Goal: Task Accomplishment & Management: Manage account settings

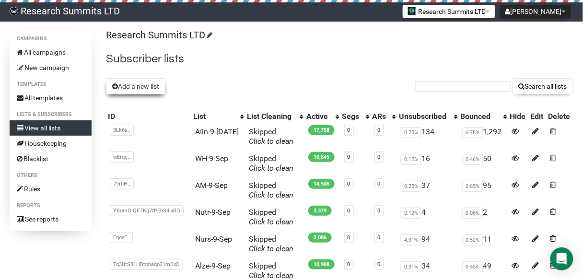
click at [141, 90] on button "Add a new list" at bounding box center [135, 86] width 59 height 16
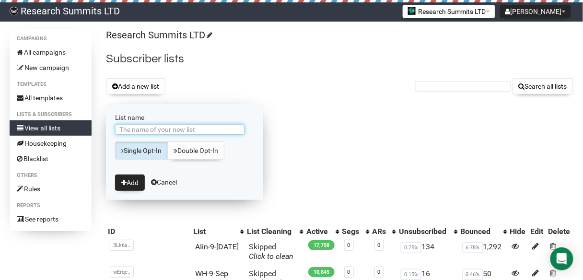
click at [225, 129] on input "List name" at bounding box center [179, 129] width 129 height 11
click at [139, 129] on input "AIin-5-Sep" at bounding box center [179, 129] width 129 height 11
click at [135, 127] on input "AIin-5-Sep" at bounding box center [179, 129] width 129 height 11
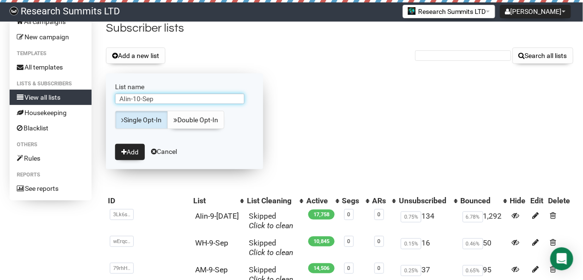
scroll to position [77, 0]
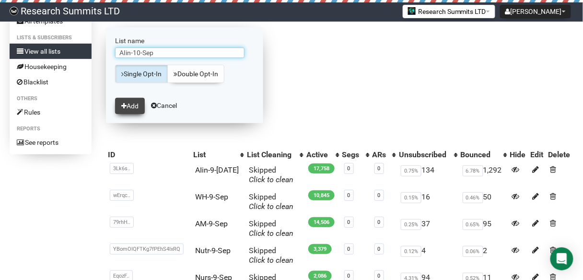
type input "AIin-10-Sep"
click at [130, 104] on button "Add" at bounding box center [130, 106] width 30 height 16
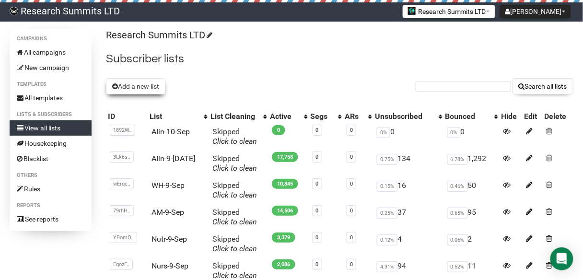
click at [133, 89] on button "Add a new list" at bounding box center [135, 86] width 59 height 16
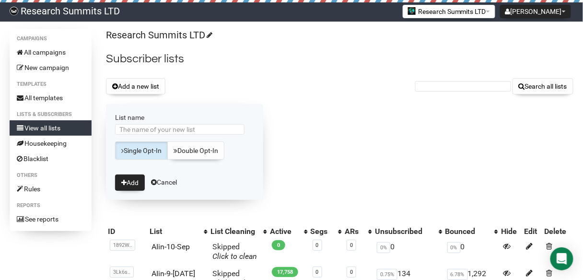
click at [357, 85] on div "Add a new list Search all lists" at bounding box center [339, 86] width 467 height 16
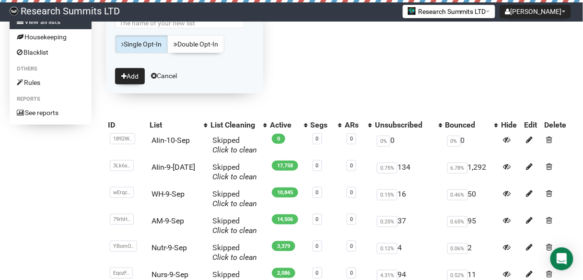
scroll to position [115, 0]
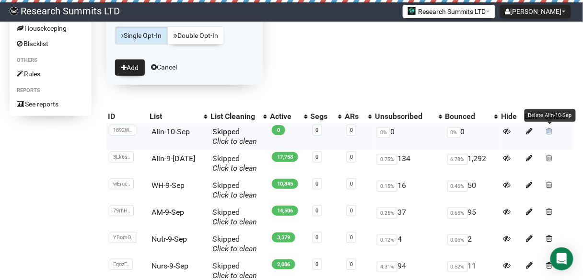
click at [551, 134] on link at bounding box center [549, 131] width 6 height 9
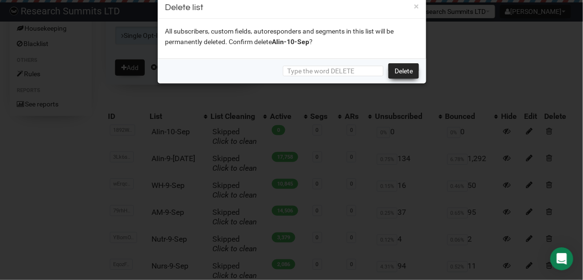
click at [407, 67] on link "Delete" at bounding box center [403, 70] width 31 height 15
click at [346, 71] on input "text" at bounding box center [333, 71] width 101 height 11
type input "DELETE"
click at [410, 69] on link "Delete" at bounding box center [403, 70] width 31 height 15
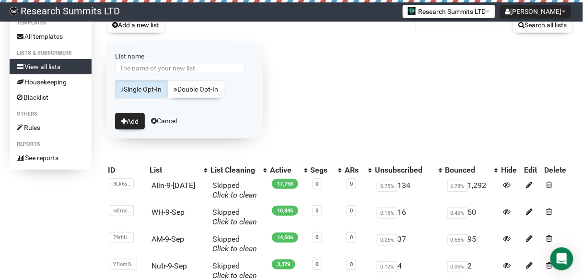
scroll to position [0, 0]
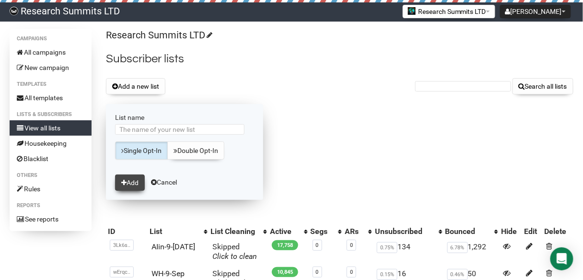
click at [130, 176] on button "Add" at bounding box center [130, 182] width 30 height 16
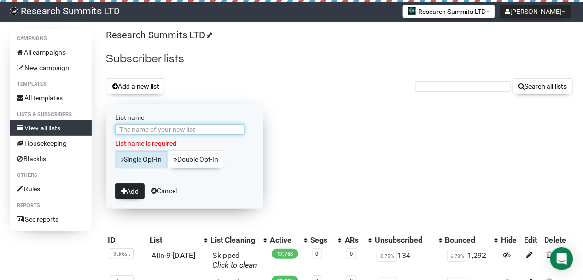
click at [153, 128] on input "List name" at bounding box center [179, 129] width 129 height 11
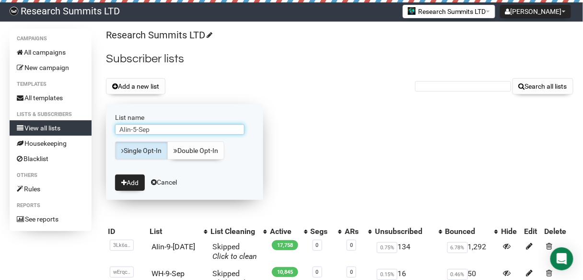
click at [138, 128] on input "AIin-5-Sep" at bounding box center [179, 129] width 129 height 11
click at [137, 129] on input "AIin-5-Sep" at bounding box center [179, 129] width 129 height 11
type input "AIin-10-Sep"
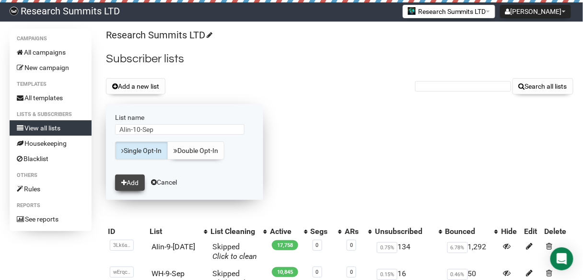
click at [131, 179] on button "Add" at bounding box center [130, 182] width 30 height 16
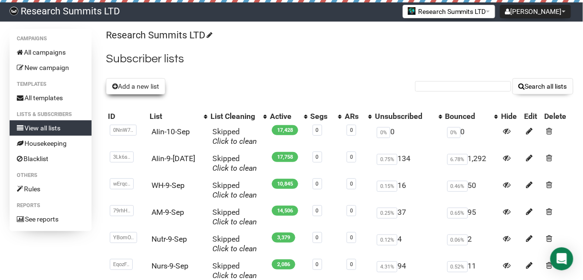
click at [142, 83] on button "Add a new list" at bounding box center [135, 86] width 59 height 16
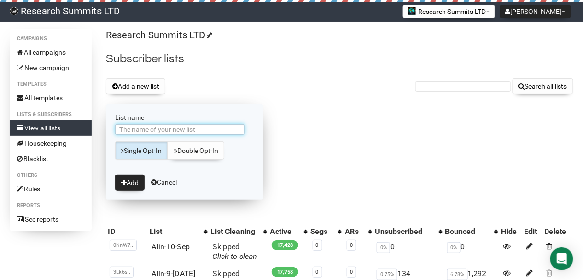
click at [172, 131] on input "List name" at bounding box center [179, 129] width 129 height 11
click at [158, 127] on input "List name" at bounding box center [179, 129] width 129 height 11
click at [139, 129] on input "Neur-5-Sep" at bounding box center [179, 129] width 129 height 11
type input "Neur-10-Sep"
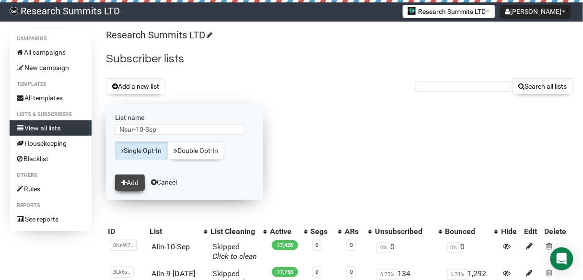
click at [126, 185] on button "Add" at bounding box center [130, 182] width 30 height 16
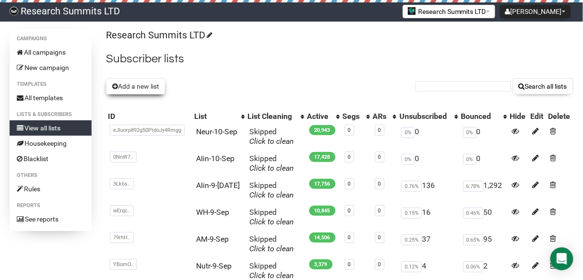
click at [137, 88] on button "Add a new list" at bounding box center [135, 86] width 59 height 16
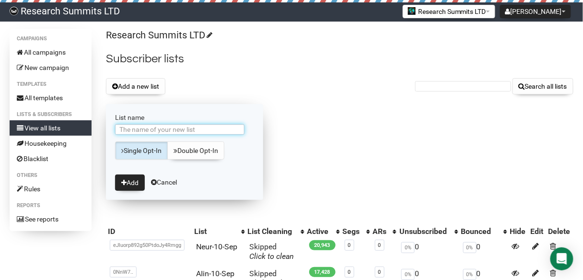
click at [153, 125] on input "List name" at bounding box center [179, 129] width 129 height 11
click at [134, 126] on input "AM-9-Sep" at bounding box center [179, 129] width 129 height 11
type input "AM-10-Sep"
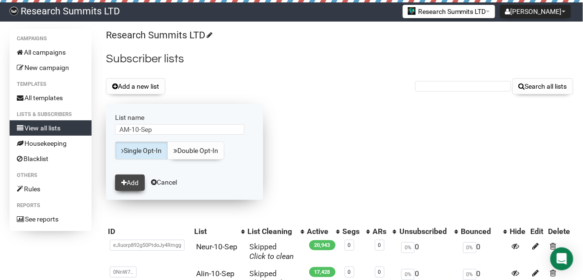
click at [137, 175] on button "Add" at bounding box center [130, 182] width 30 height 16
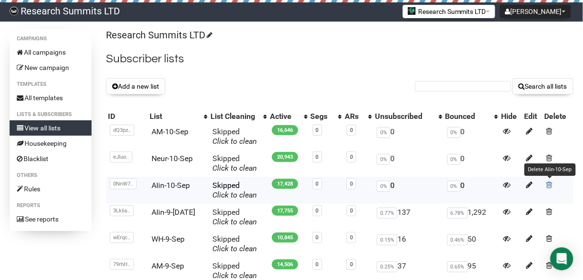
click at [548, 182] on span at bounding box center [549, 185] width 6 height 8
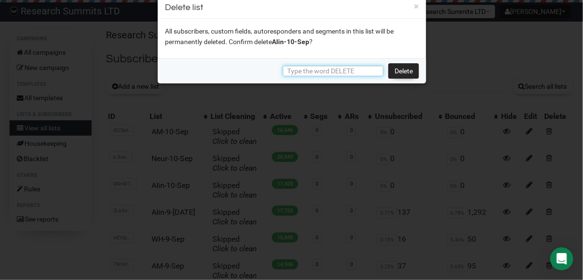
click at [338, 71] on input "text" at bounding box center [333, 71] width 101 height 11
click at [399, 70] on link "Delete" at bounding box center [403, 70] width 31 height 15
click at [403, 66] on link "Delete" at bounding box center [403, 70] width 31 height 15
click at [325, 68] on input "DELET" at bounding box center [333, 71] width 101 height 11
type input "DELETE"
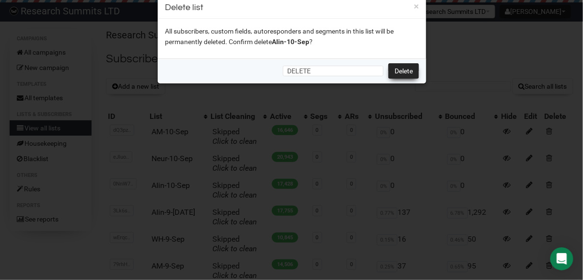
click at [404, 69] on link "Delete" at bounding box center [403, 70] width 31 height 15
click at [405, 69] on link "Delete" at bounding box center [403, 70] width 31 height 15
click at [403, 72] on link "Delete" at bounding box center [403, 70] width 31 height 15
click at [418, 7] on button "×" at bounding box center [416, 6] width 5 height 9
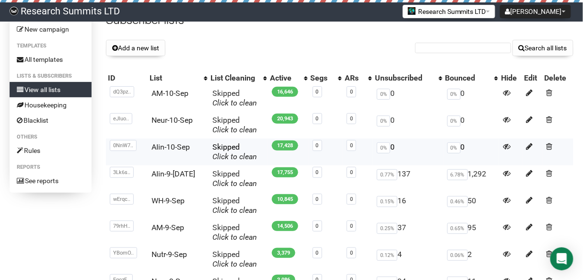
scroll to position [38, 0]
click at [549, 148] on span at bounding box center [549, 146] width 6 height 8
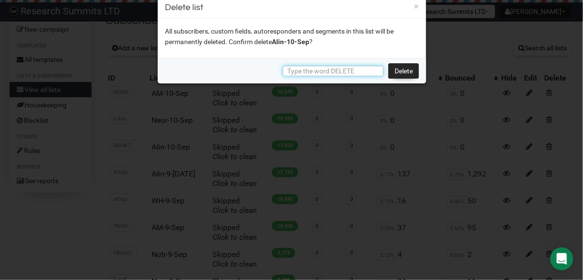
click at [330, 69] on input "text" at bounding box center [333, 71] width 101 height 11
type input "DEL"
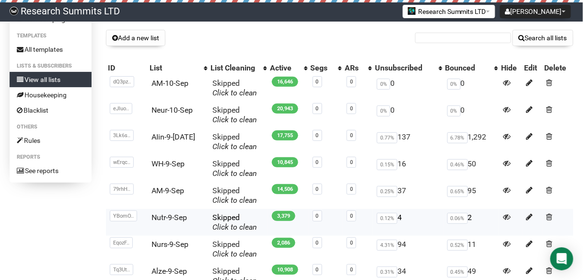
scroll to position [0, 0]
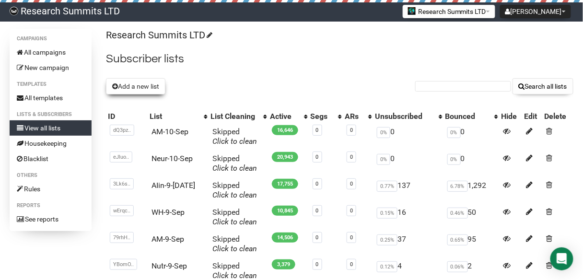
click at [147, 91] on button "Add a new list" at bounding box center [135, 86] width 59 height 16
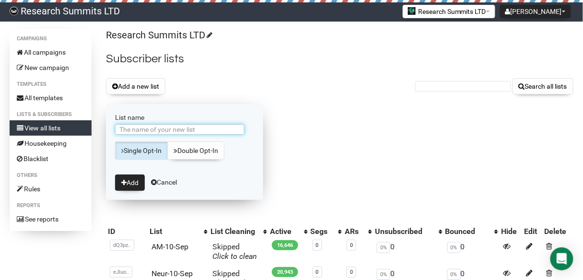
click at [141, 128] on input "List name" at bounding box center [179, 129] width 129 height 11
click at [137, 130] on input "AIin-5-Sep" at bounding box center [179, 129] width 129 height 11
type input "AIin-10-Sep"
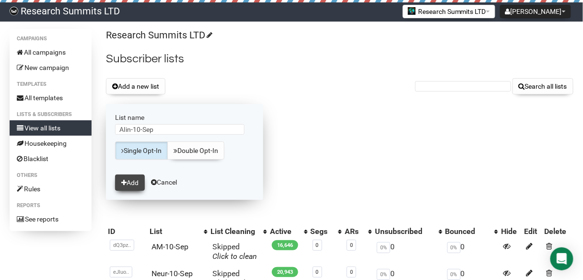
click at [134, 178] on button "Add" at bounding box center [130, 182] width 30 height 16
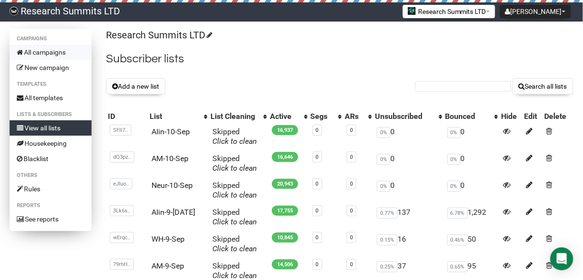
click at [56, 55] on link "All campaigns" at bounding box center [51, 52] width 82 height 15
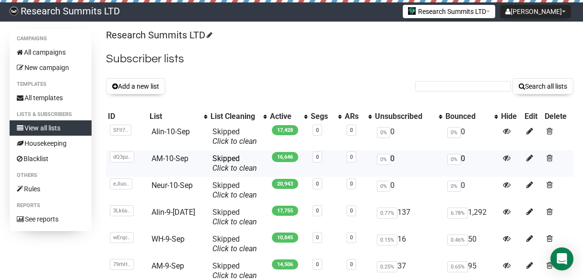
scroll to position [38, 0]
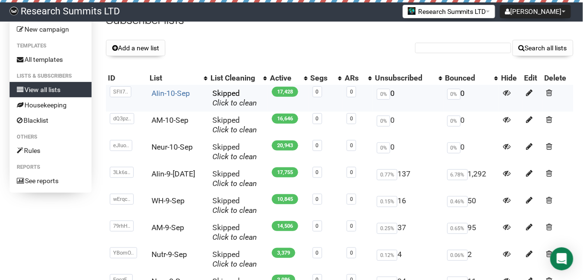
click at [170, 93] on link "AIin-10-Sep" at bounding box center [170, 93] width 38 height 9
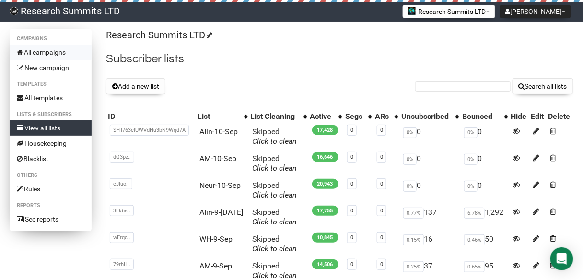
click at [49, 54] on link "All campaigns" at bounding box center [51, 52] width 82 height 15
